Goal: Task Accomplishment & Management: Use online tool/utility

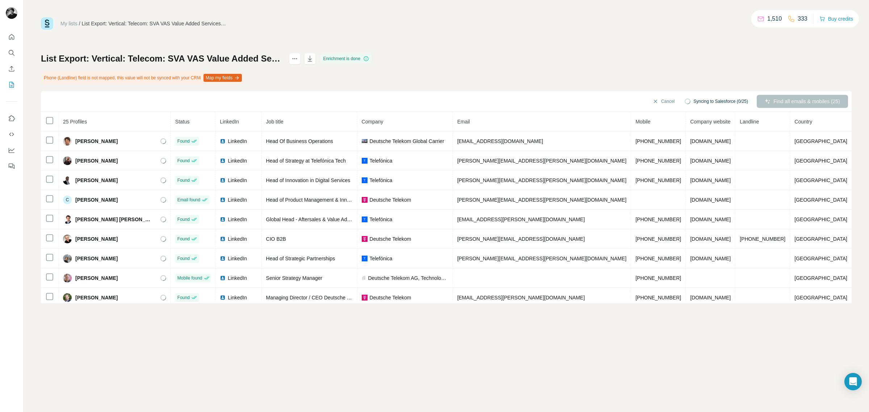
click at [228, 78] on button "Map my fields" at bounding box center [222, 78] width 38 height 8
click at [80, 122] on span "25 Profiles" at bounding box center [75, 122] width 24 height 6
click at [712, 98] on button "Sync all to Salesforce (25)" at bounding box center [717, 101] width 69 height 11
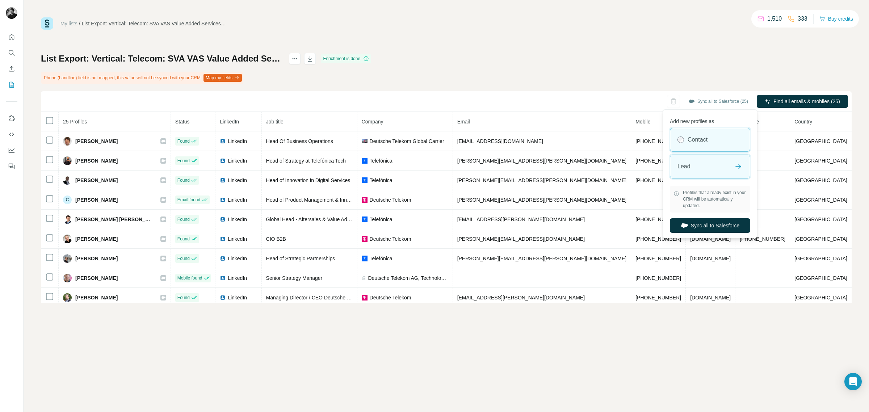
click at [712, 156] on div "Lead" at bounding box center [710, 166] width 80 height 23
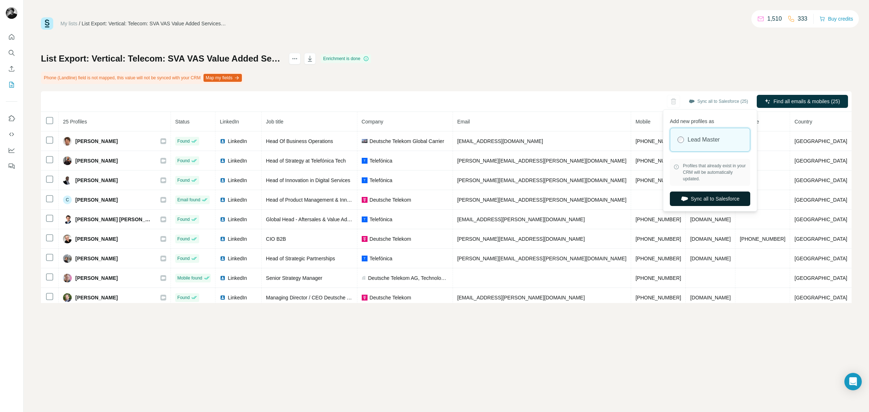
click at [714, 198] on button "Sync all to Salesforce" at bounding box center [709, 198] width 80 height 14
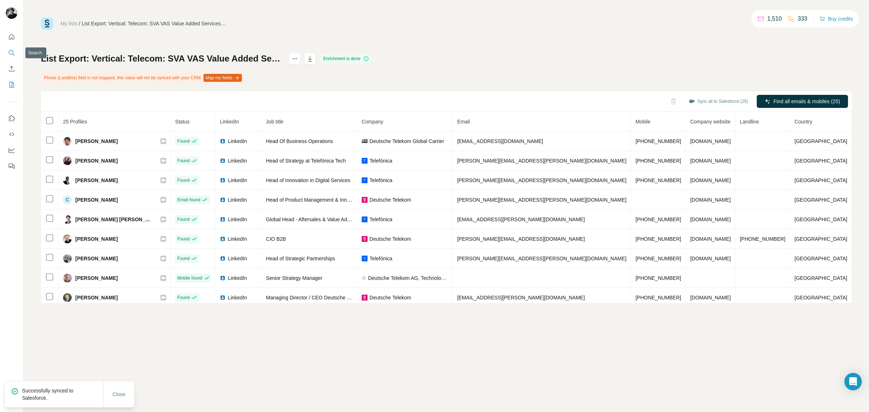
click at [12, 53] on icon "Search" at bounding box center [11, 52] width 7 height 7
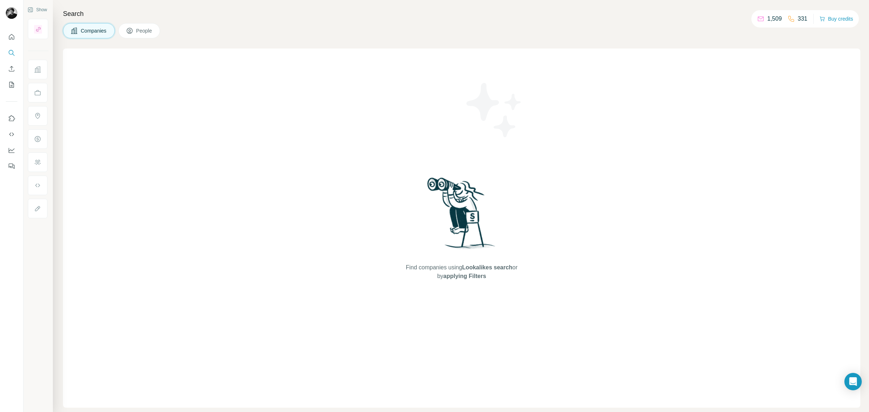
click at [137, 30] on button "People" at bounding box center [139, 30] width 42 height 15
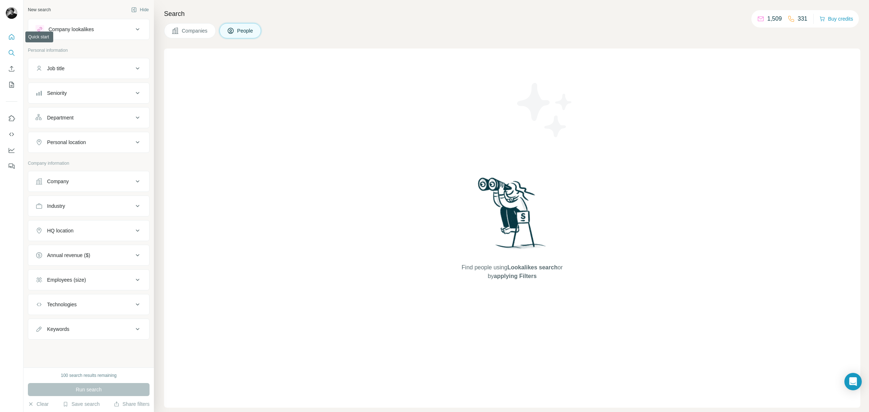
click at [10, 38] on icon "Quick start" at bounding box center [11, 36] width 7 height 7
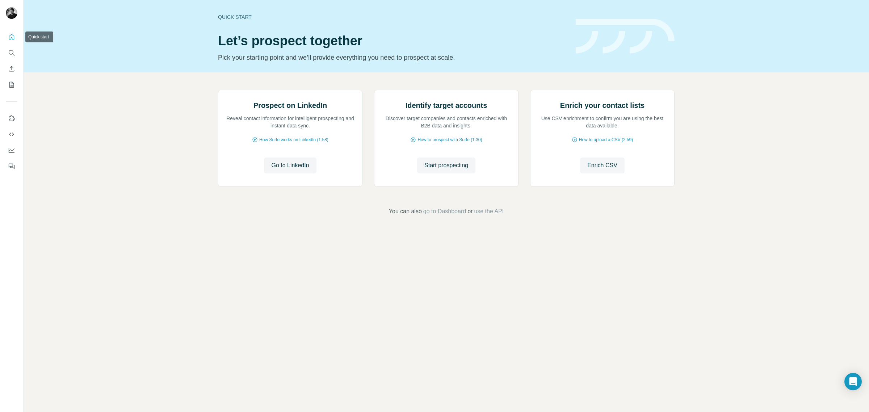
click at [11, 39] on icon "Quick start" at bounding box center [11, 36] width 7 height 7
